Goal: Transaction & Acquisition: Download file/media

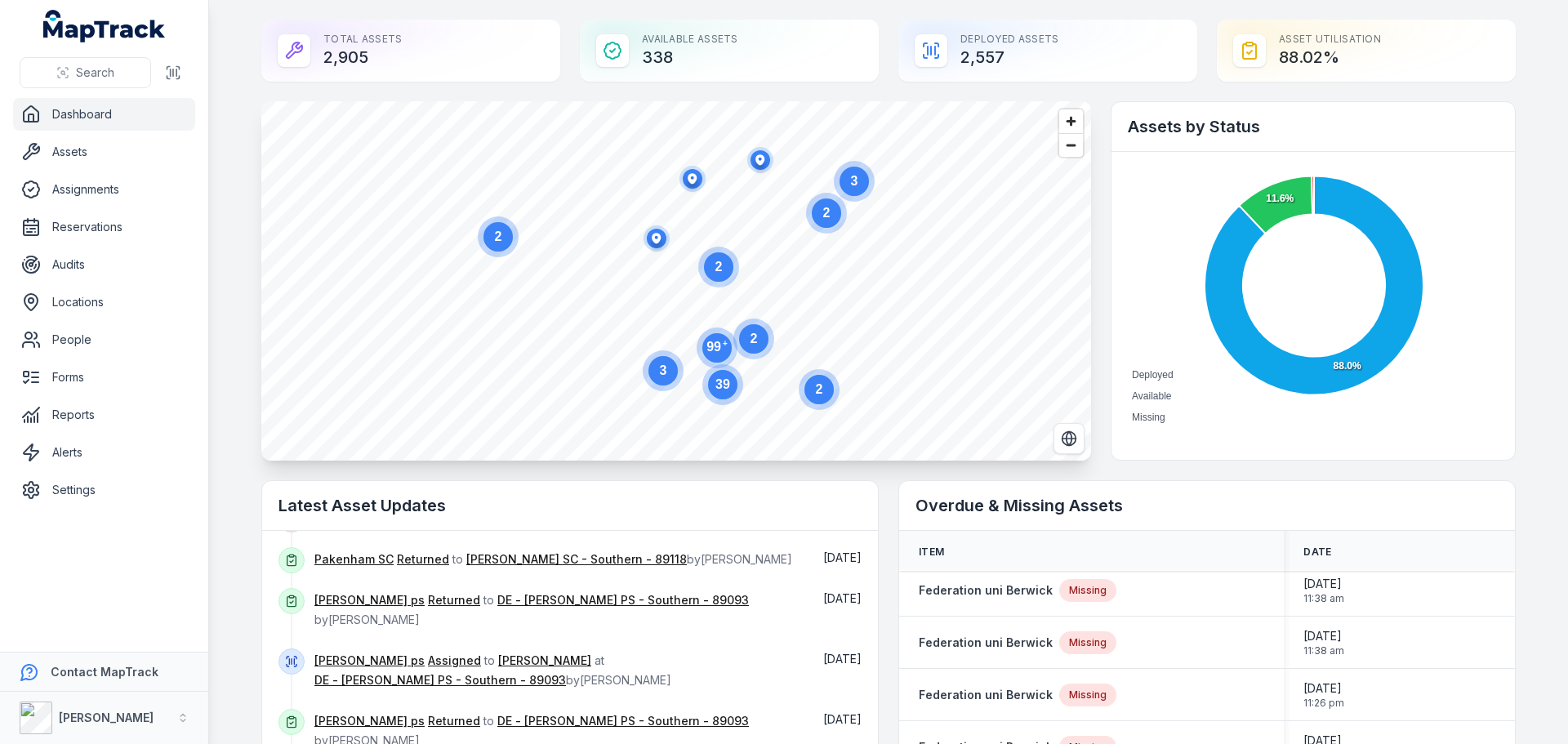
scroll to position [163, 0]
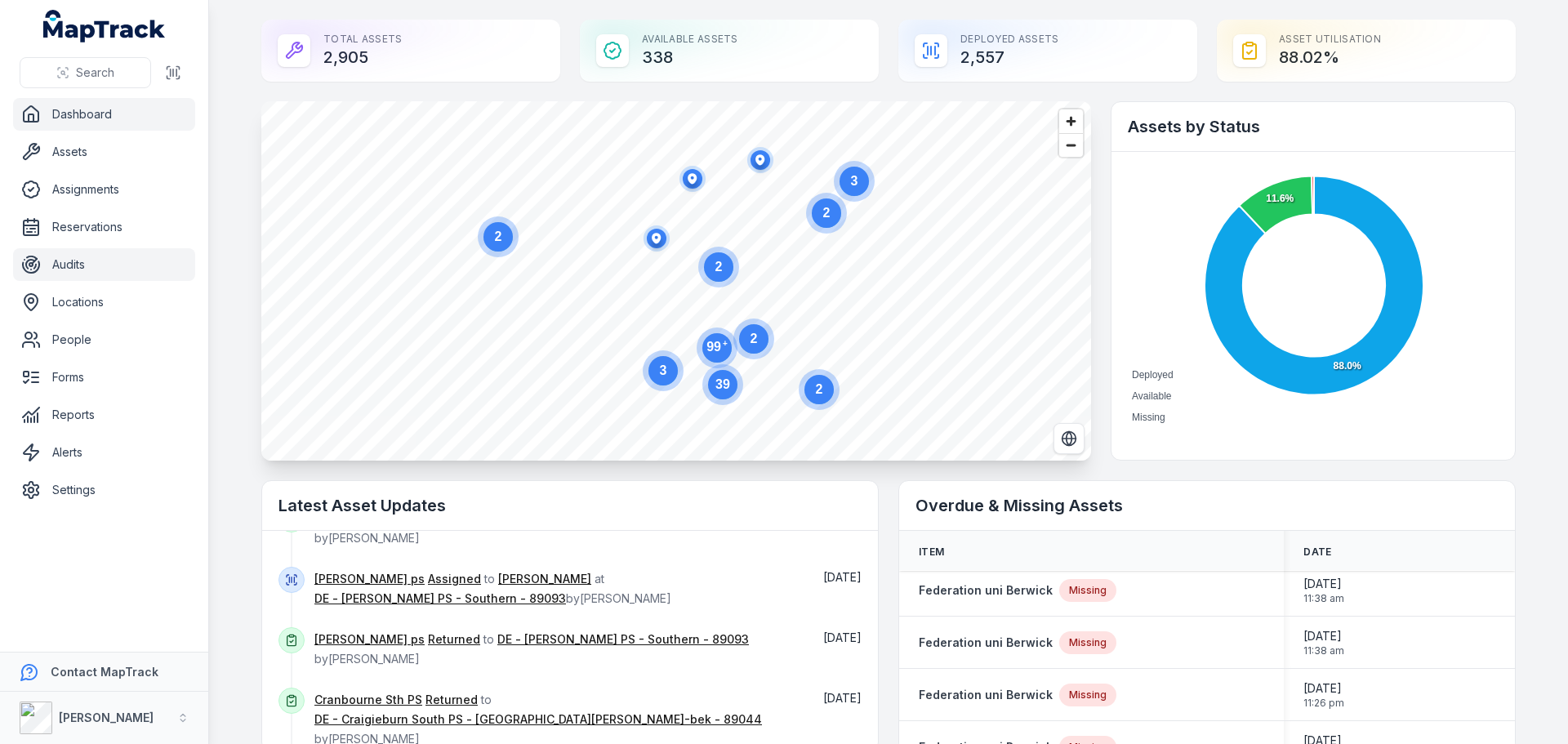
click at [90, 262] on link "Audits" at bounding box center [104, 264] width 183 height 32
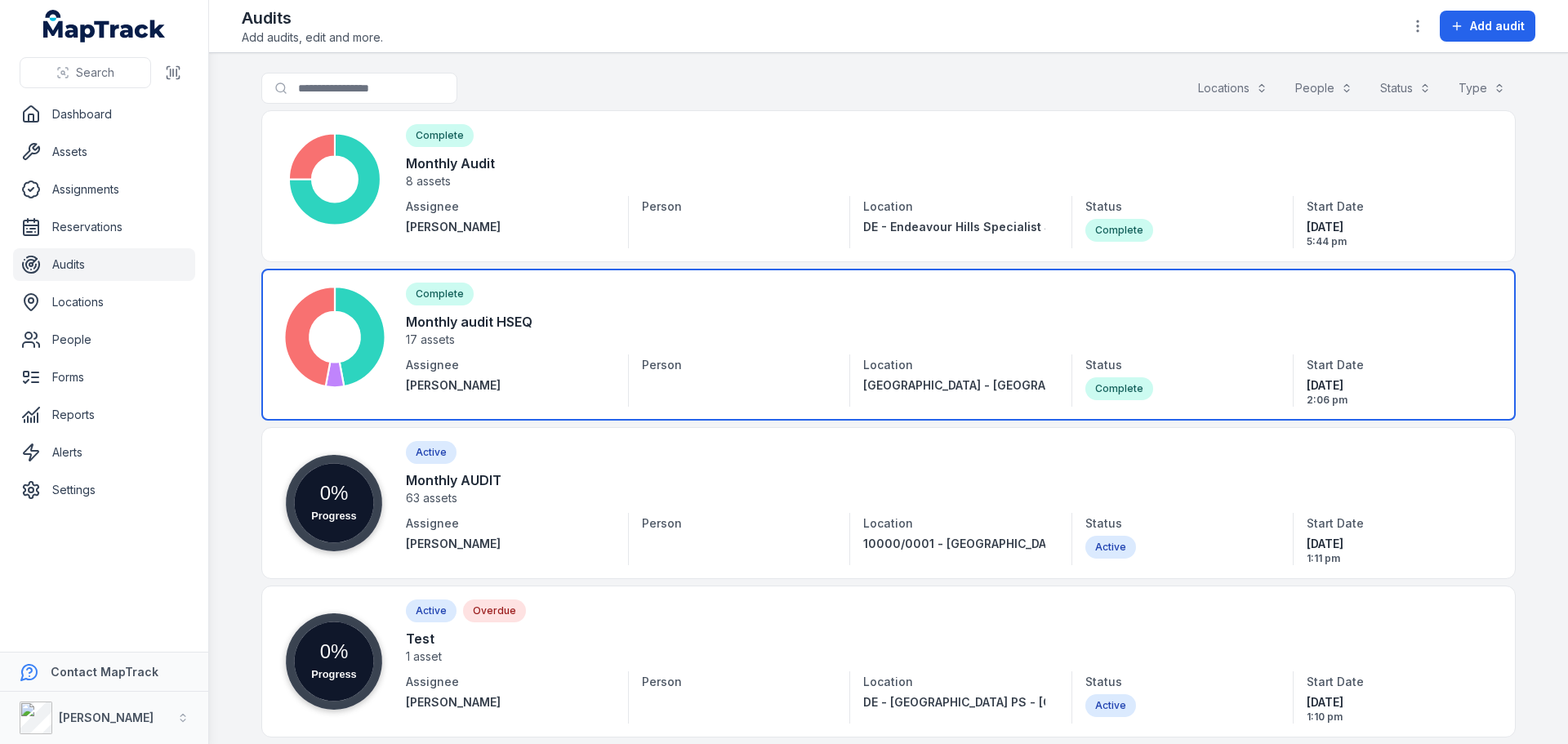
scroll to position [82, 0]
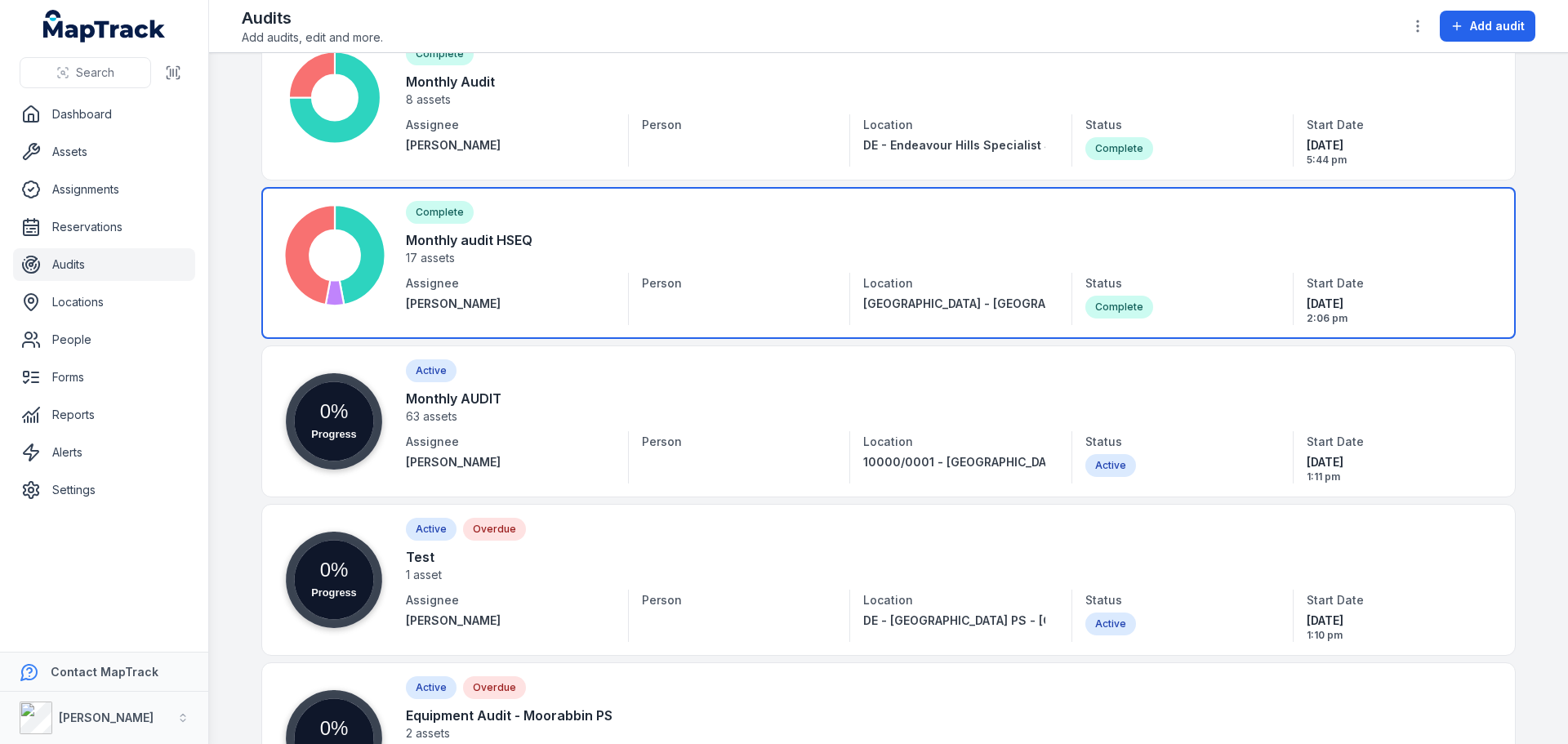
click at [357, 290] on icon at bounding box center [360, 254] width 51 height 99
click at [326, 290] on icon at bounding box center [335, 293] width 19 height 25
click at [329, 272] on circle at bounding box center [335, 256] width 51 height 51
click at [328, 290] on icon at bounding box center [335, 295] width 20 height 30
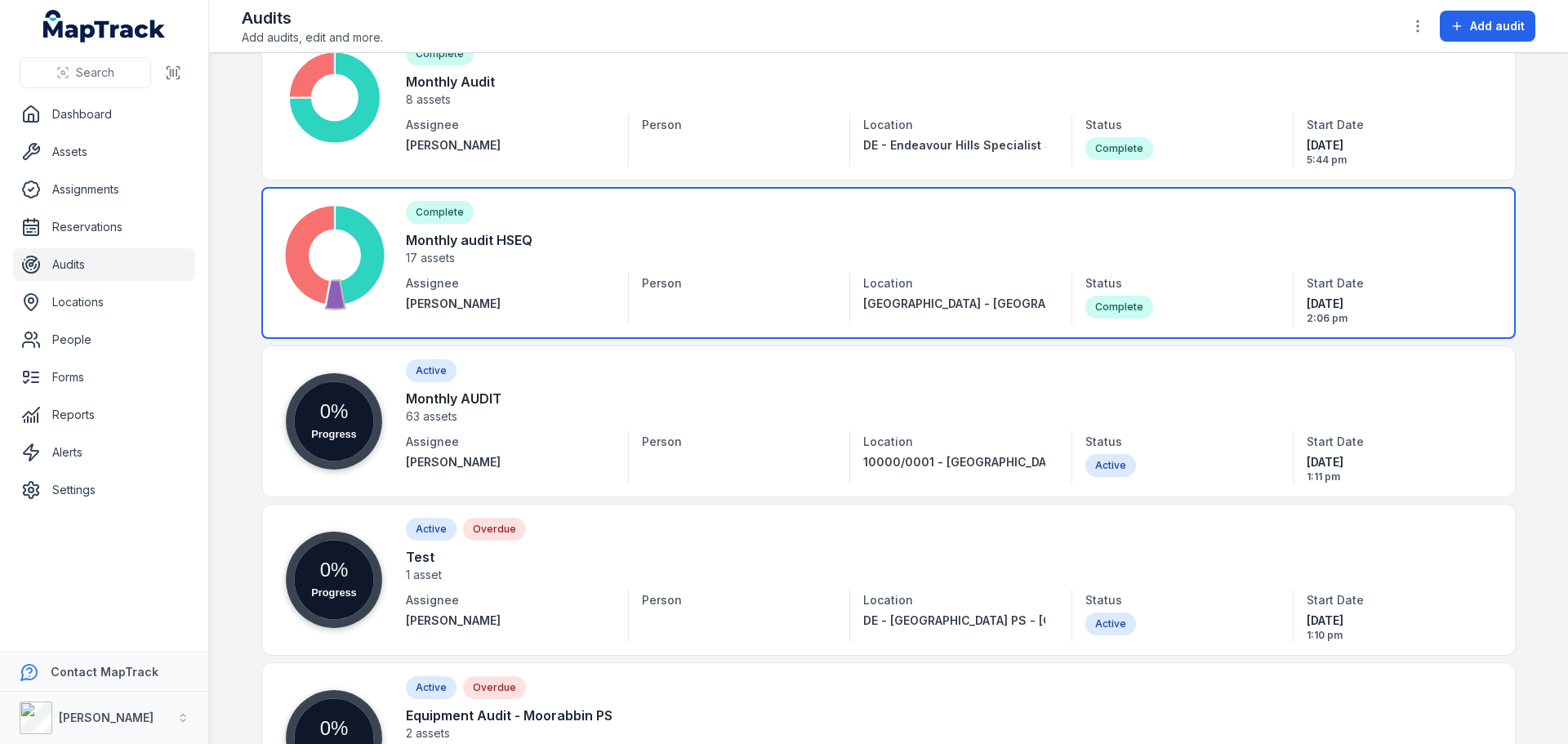
click at [709, 232] on link at bounding box center [889, 262] width 1255 height 152
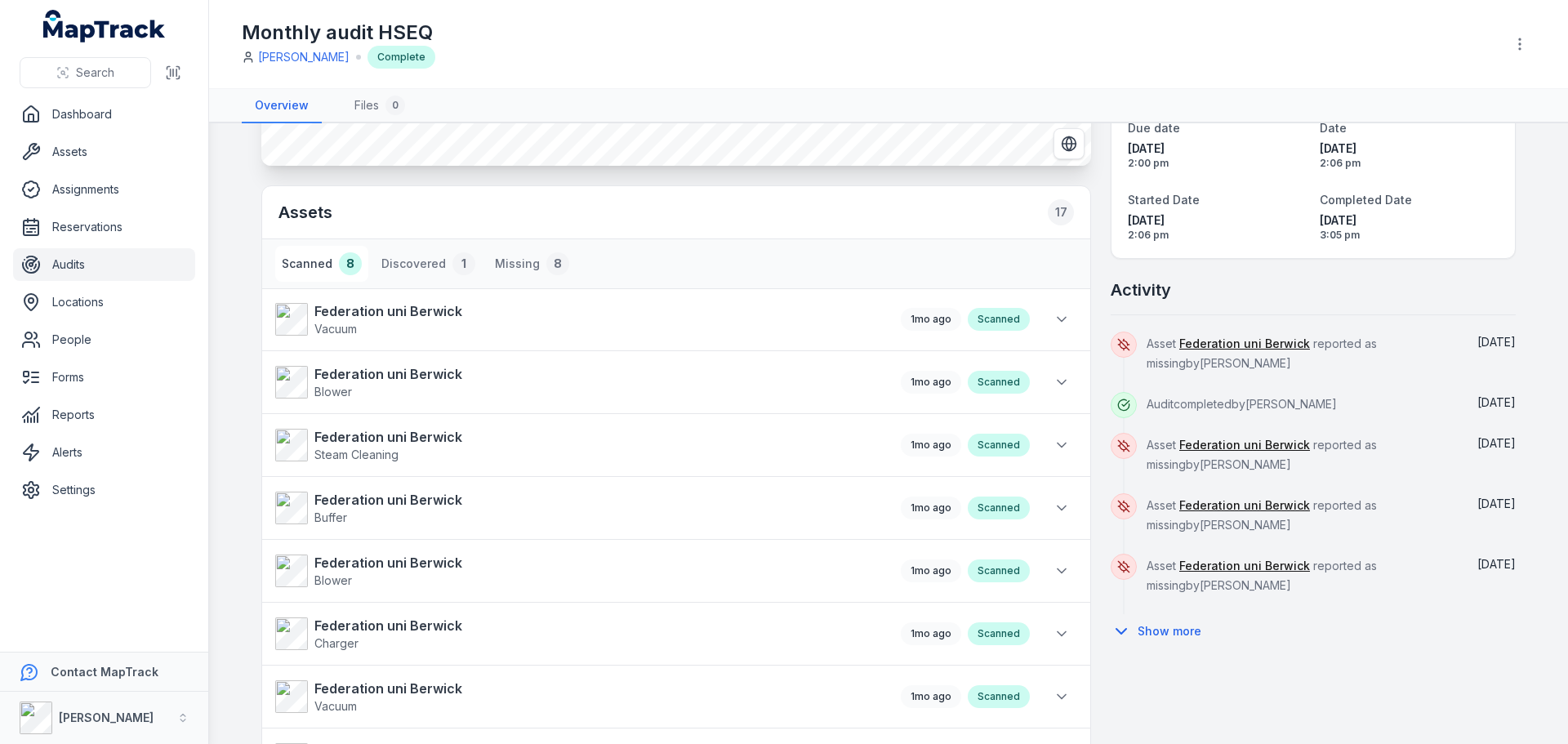
scroll to position [157, 0]
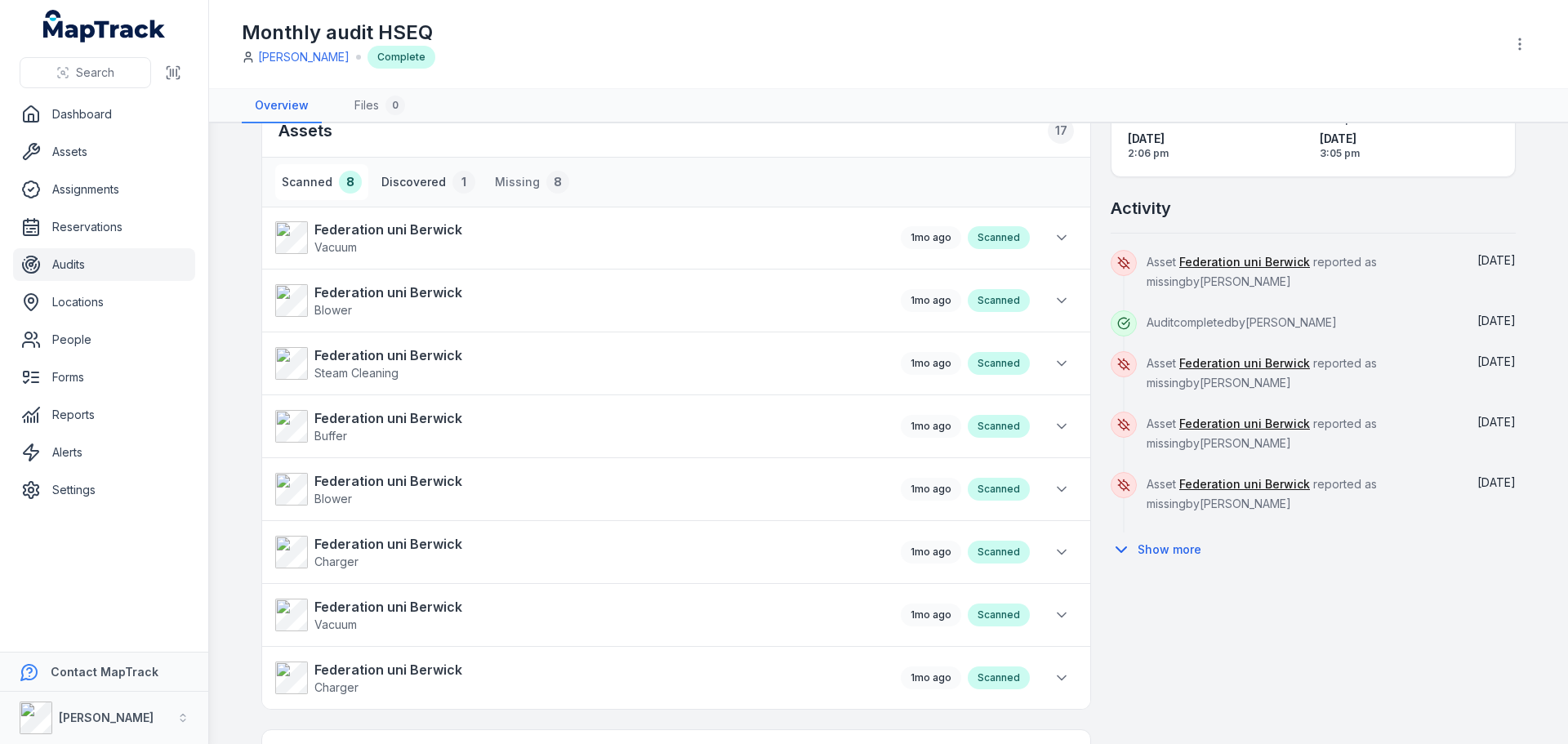
click at [426, 185] on button "Discovered 1" at bounding box center [429, 182] width 107 height 36
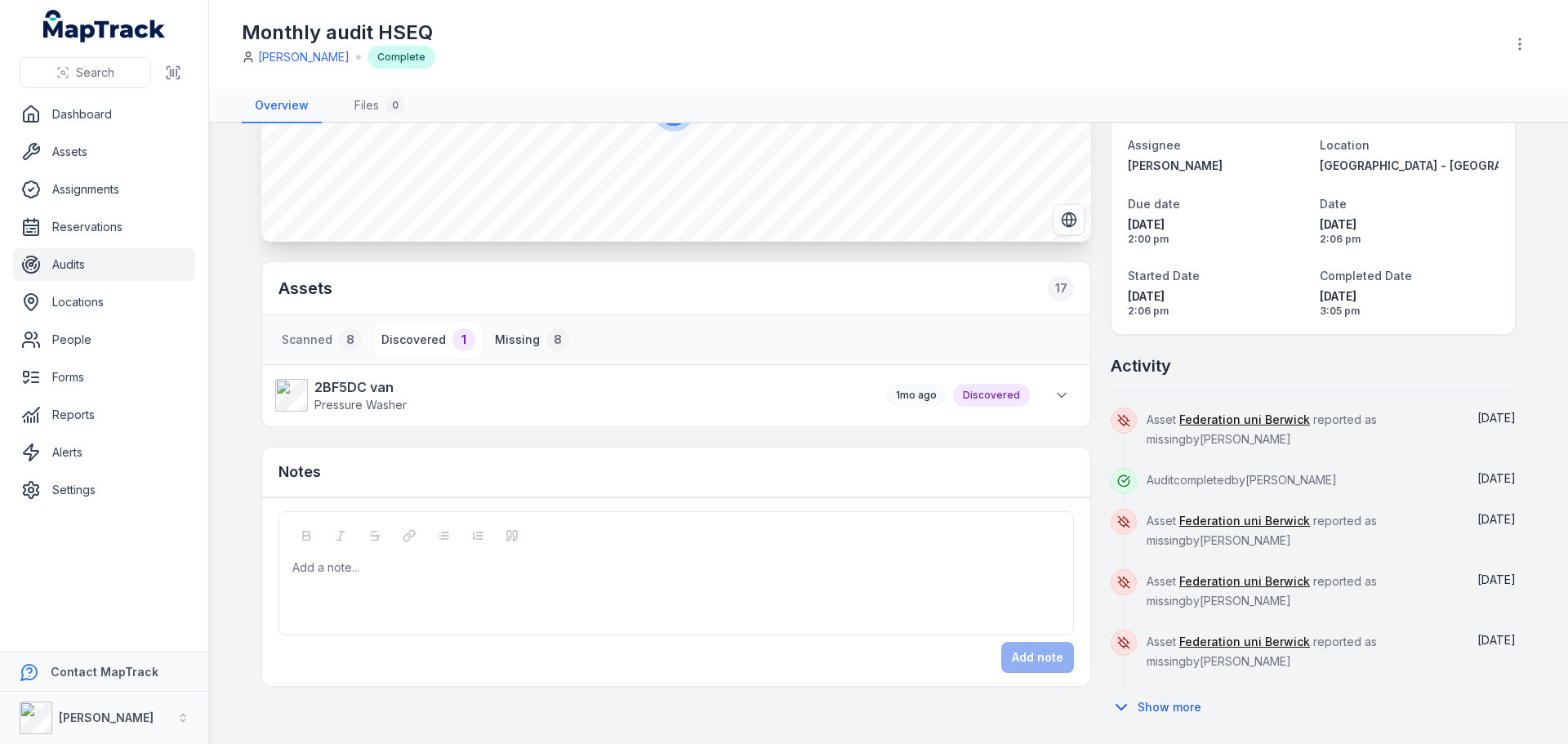
click at [510, 337] on button "Missing 8" at bounding box center [531, 340] width 87 height 36
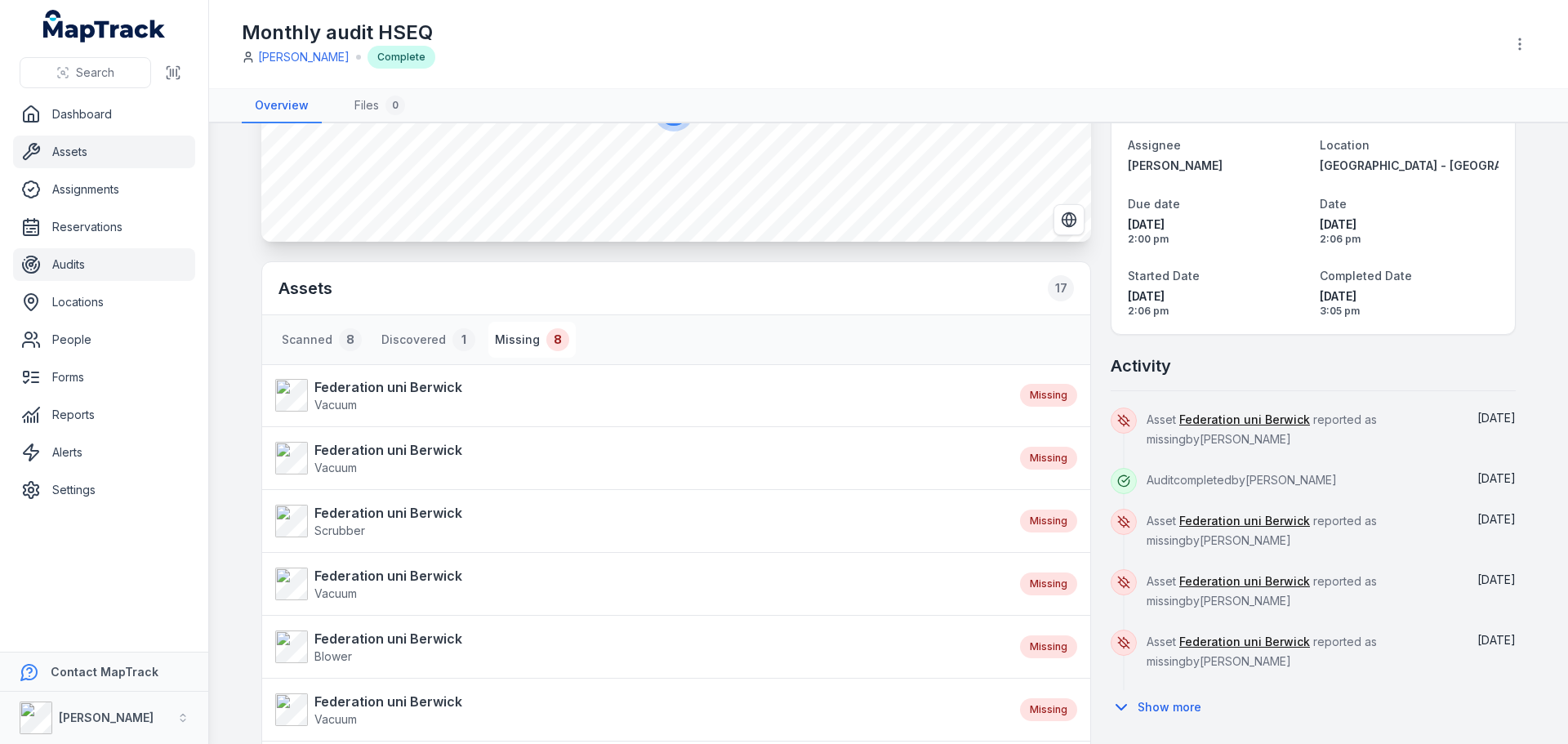
click at [77, 155] on link "Assets" at bounding box center [104, 152] width 183 height 32
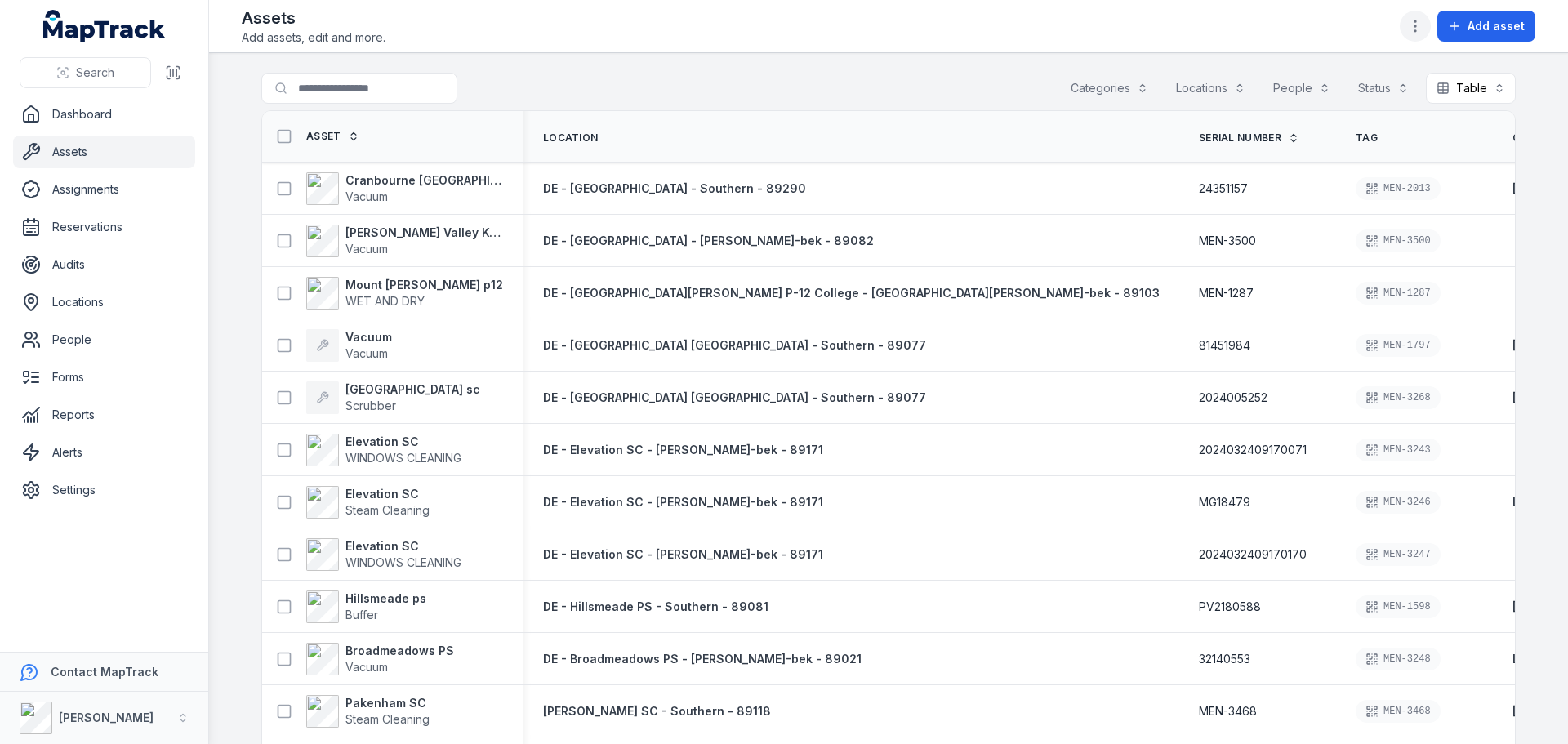
click at [1416, 25] on circle "button" at bounding box center [1415, 26] width 2 height 2
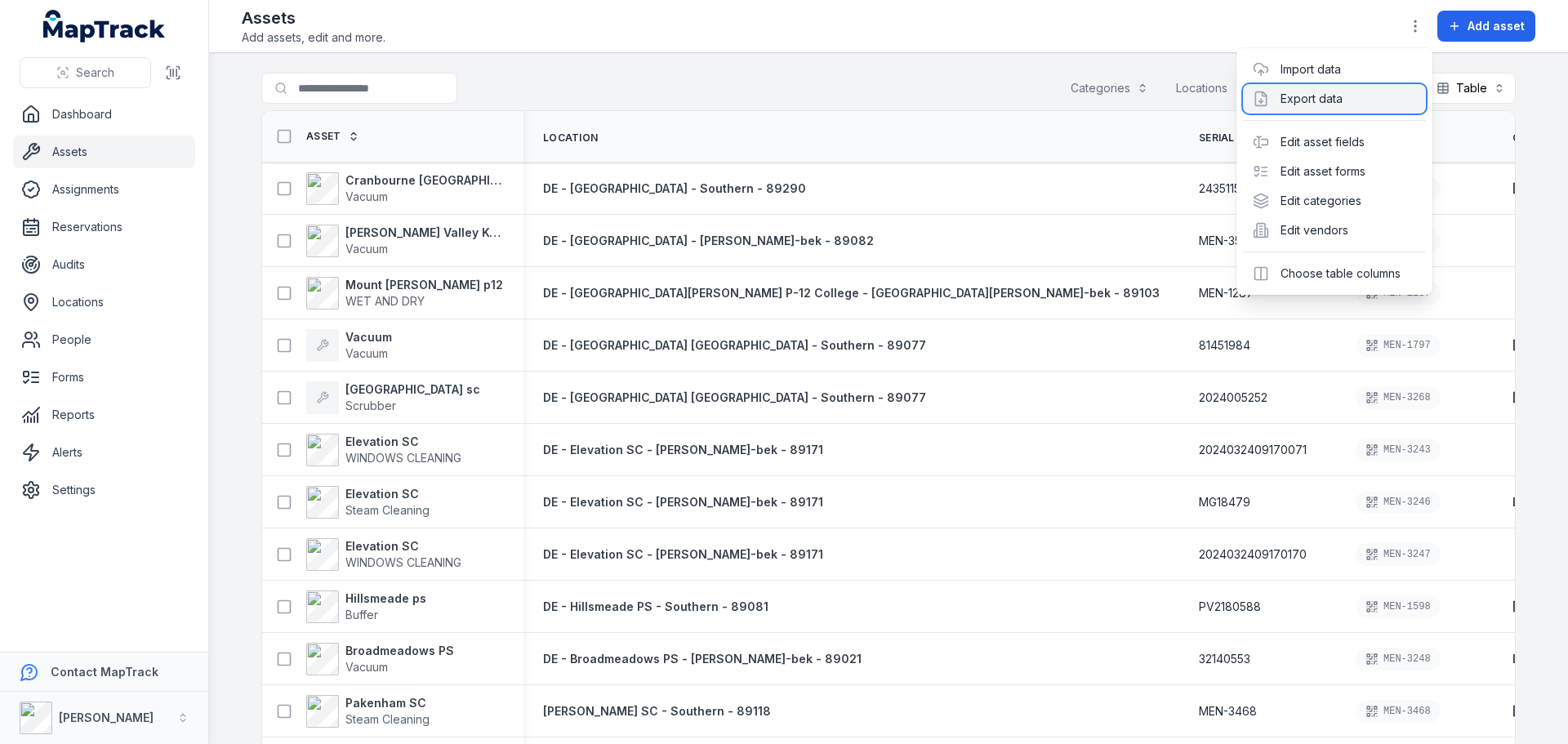
click at [1345, 94] on div "Export data" at bounding box center [1334, 99] width 183 height 30
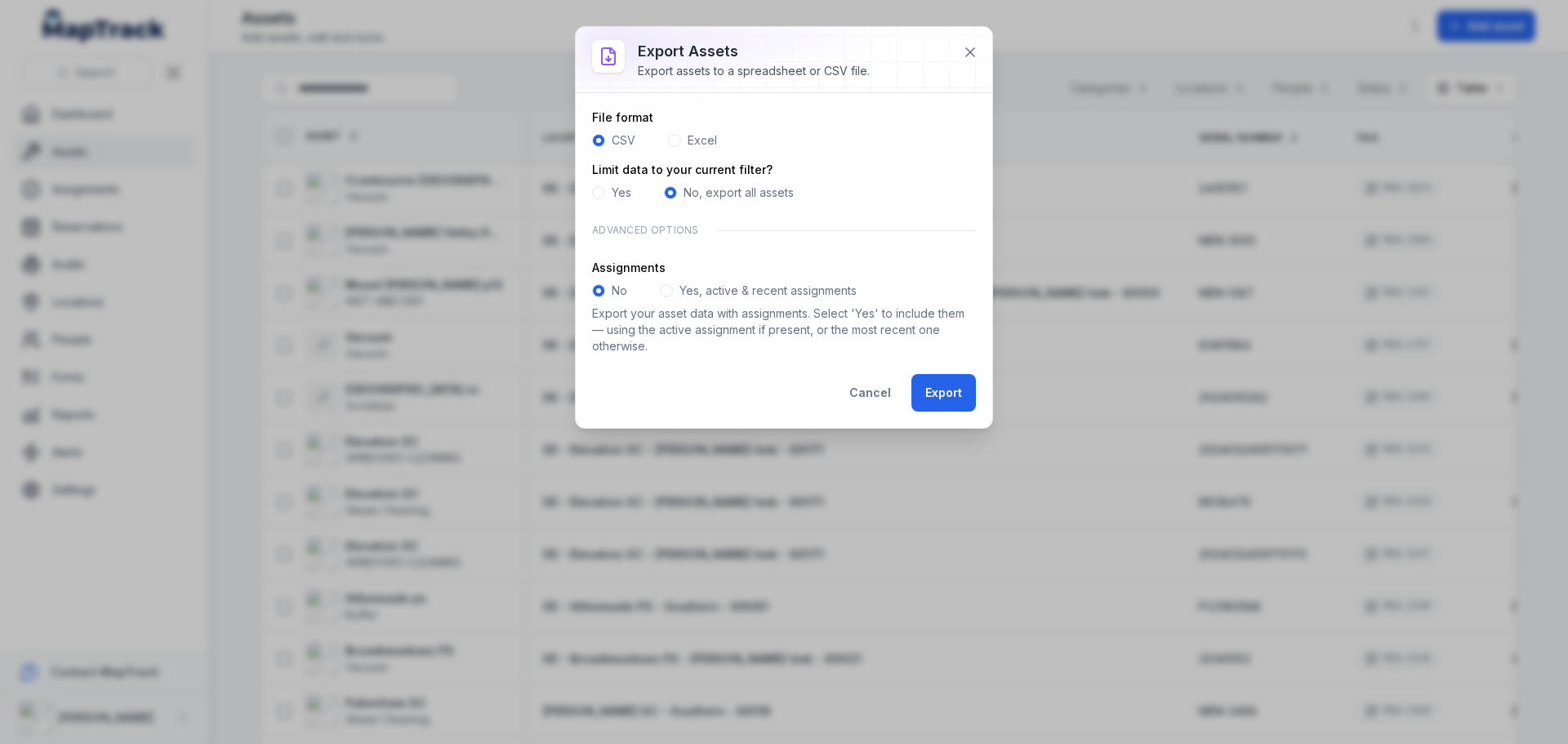
click at [676, 139] on span at bounding box center [674, 140] width 13 height 13
click at [933, 384] on button "Export" at bounding box center [944, 393] width 65 height 37
click at [926, 392] on button "Export" at bounding box center [944, 393] width 65 height 37
click at [958, 49] on button at bounding box center [970, 52] width 31 height 31
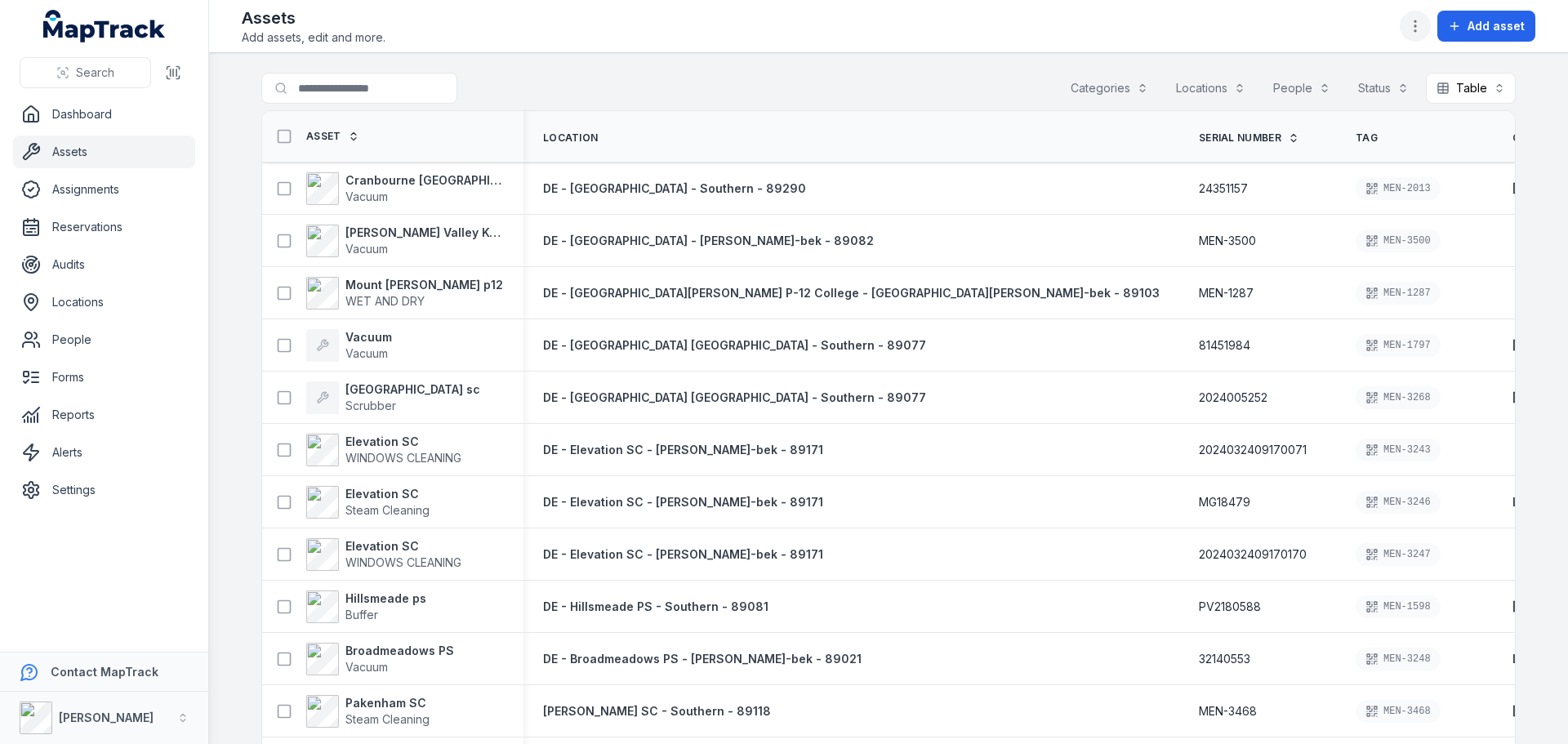
click at [1405, 31] on button "button" at bounding box center [1415, 26] width 31 height 31
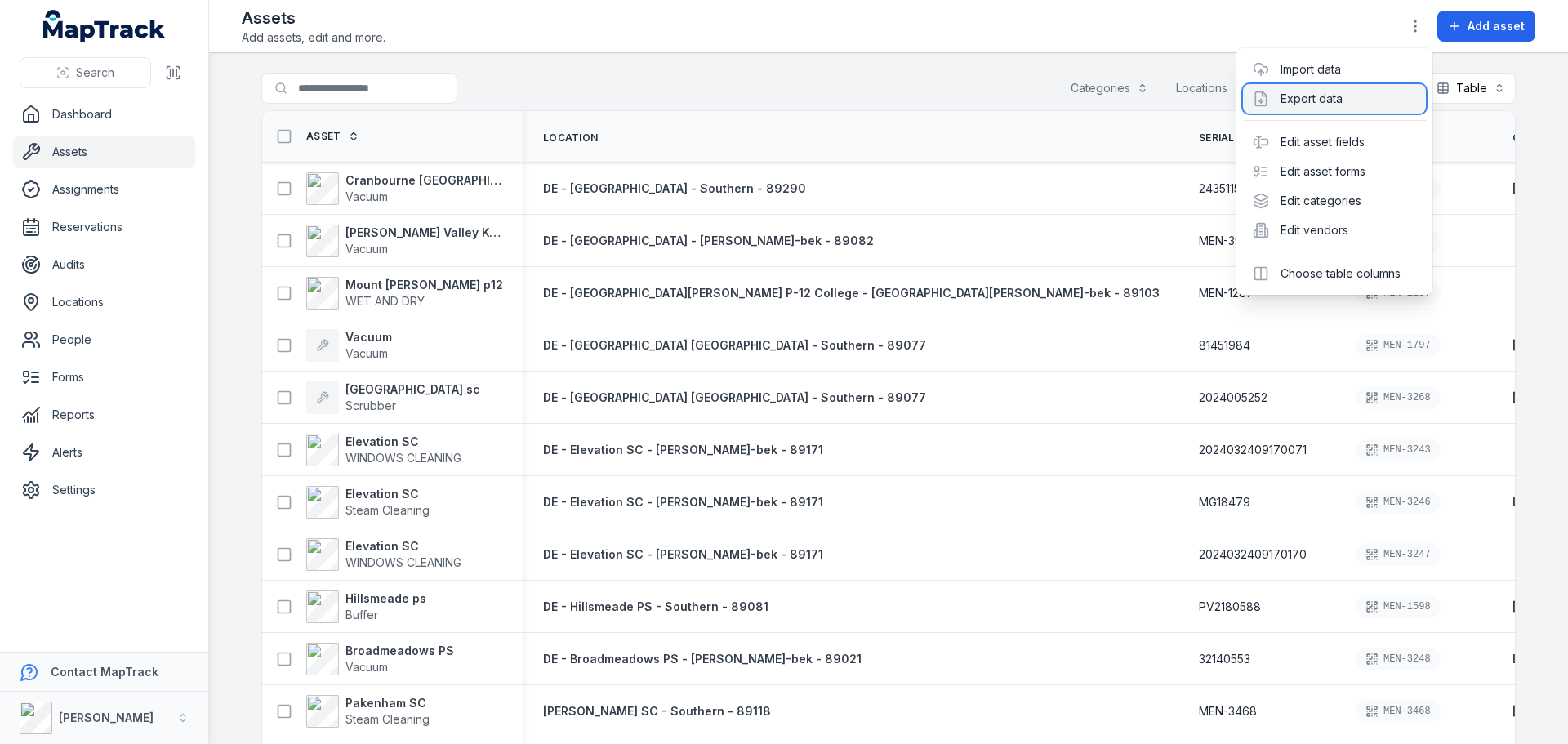
click at [1363, 104] on div "Export data" at bounding box center [1334, 99] width 183 height 30
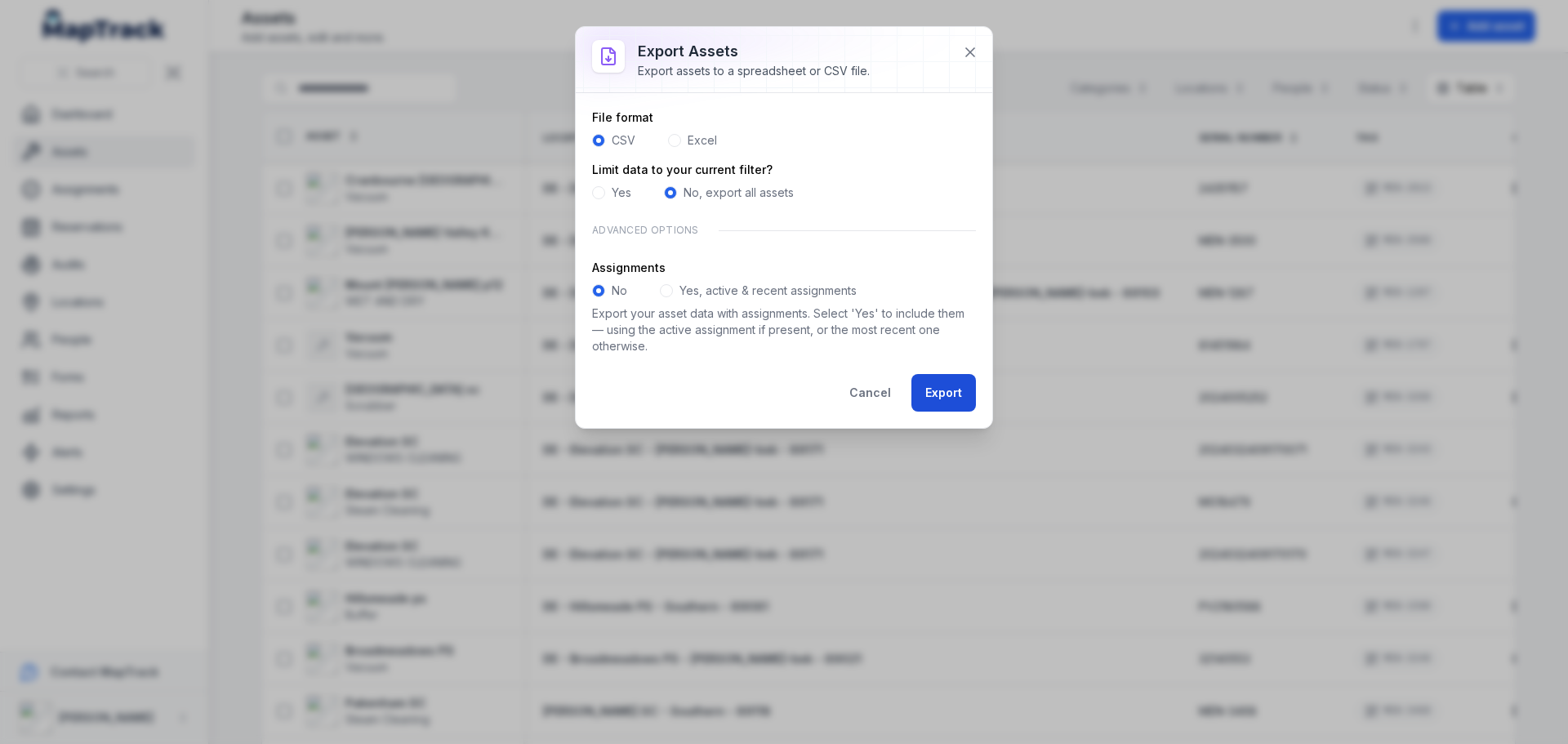
click at [948, 396] on button "Export" at bounding box center [944, 393] width 65 height 37
click at [933, 396] on button "Export" at bounding box center [944, 393] width 65 height 37
